Goal: Task Accomplishment & Management: Use online tool/utility

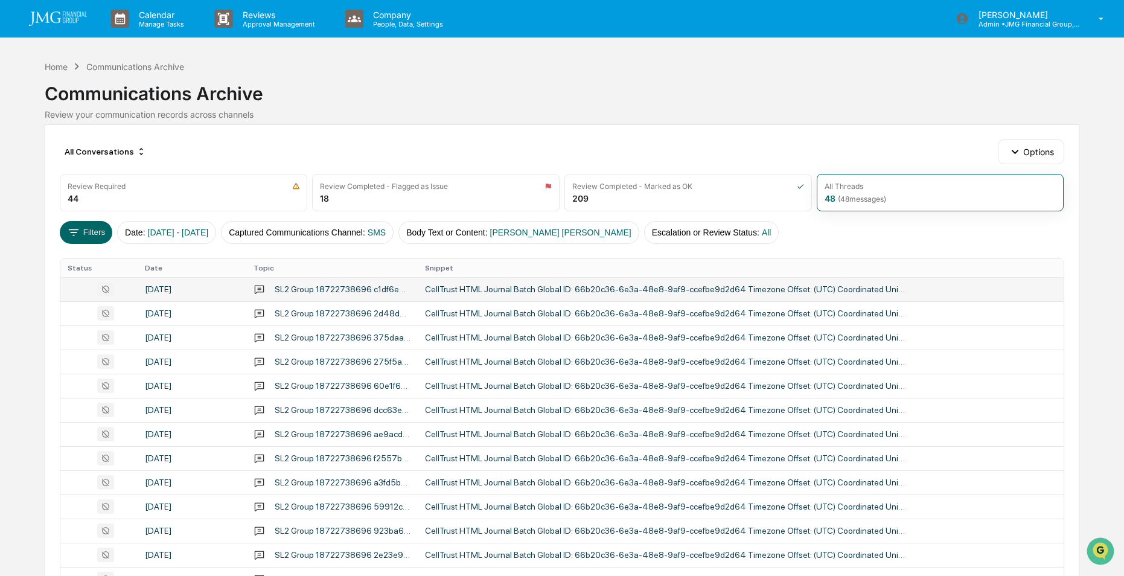
click at [80, 290] on div at bounding box center [99, 289] width 62 height 14
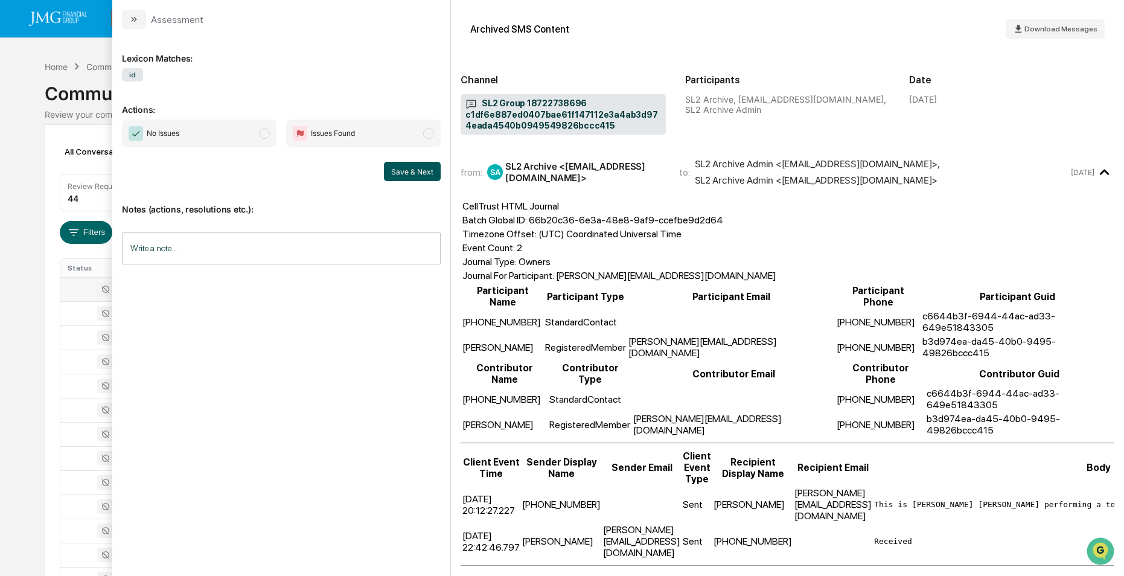
click at [415, 170] on button "Save & Next" at bounding box center [412, 171] width 57 height 19
click at [402, 171] on button "Save & Next" at bounding box center [412, 171] width 57 height 19
click at [412, 169] on button "Save & Next" at bounding box center [412, 171] width 57 height 19
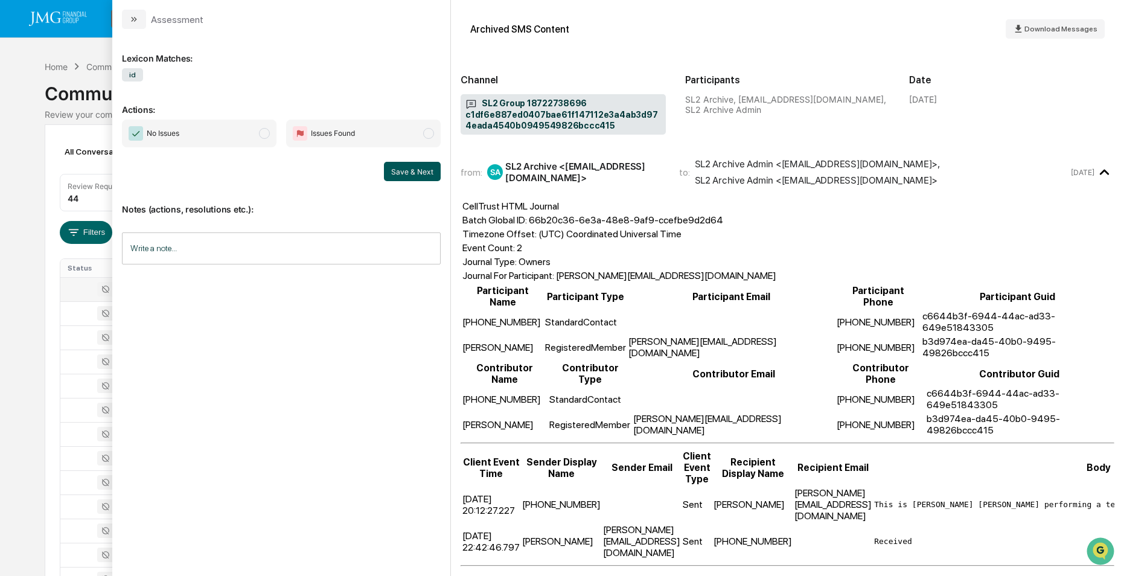
click at [412, 169] on button "Save & Next" at bounding box center [412, 171] width 57 height 19
click at [263, 134] on span "modal" at bounding box center [264, 133] width 11 height 11
click at [411, 171] on button "Save & Next" at bounding box center [412, 171] width 57 height 19
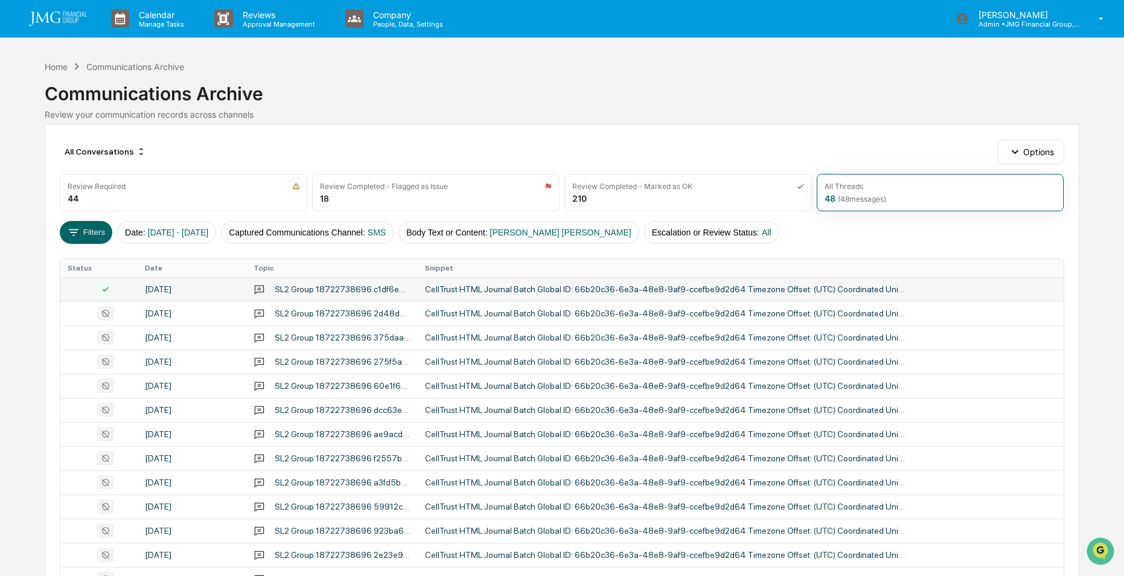
click at [737, 80] on div "Communications Archive" at bounding box center [562, 88] width 1034 height 31
